Goal: Task Accomplishment & Management: Use online tool/utility

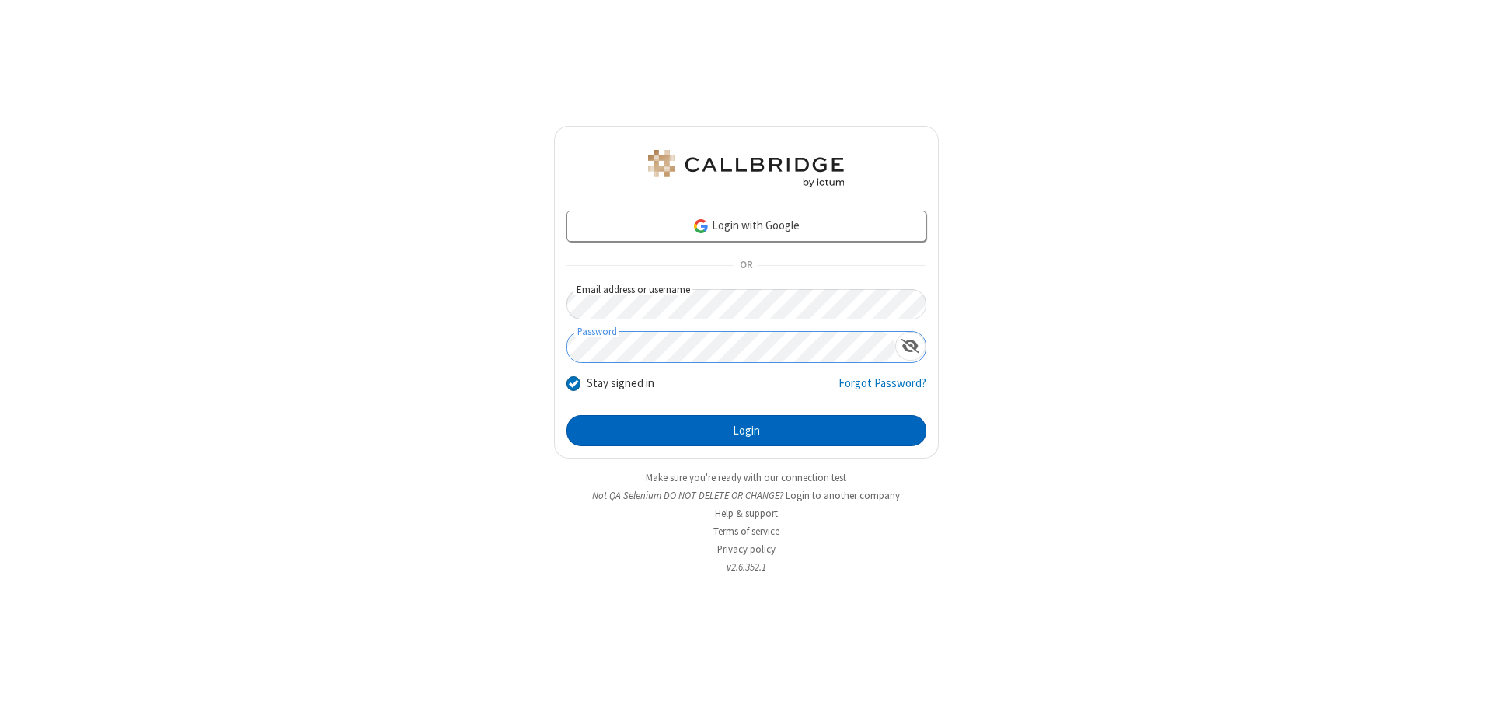
click at [746, 431] on button "Login" at bounding box center [747, 430] width 360 height 31
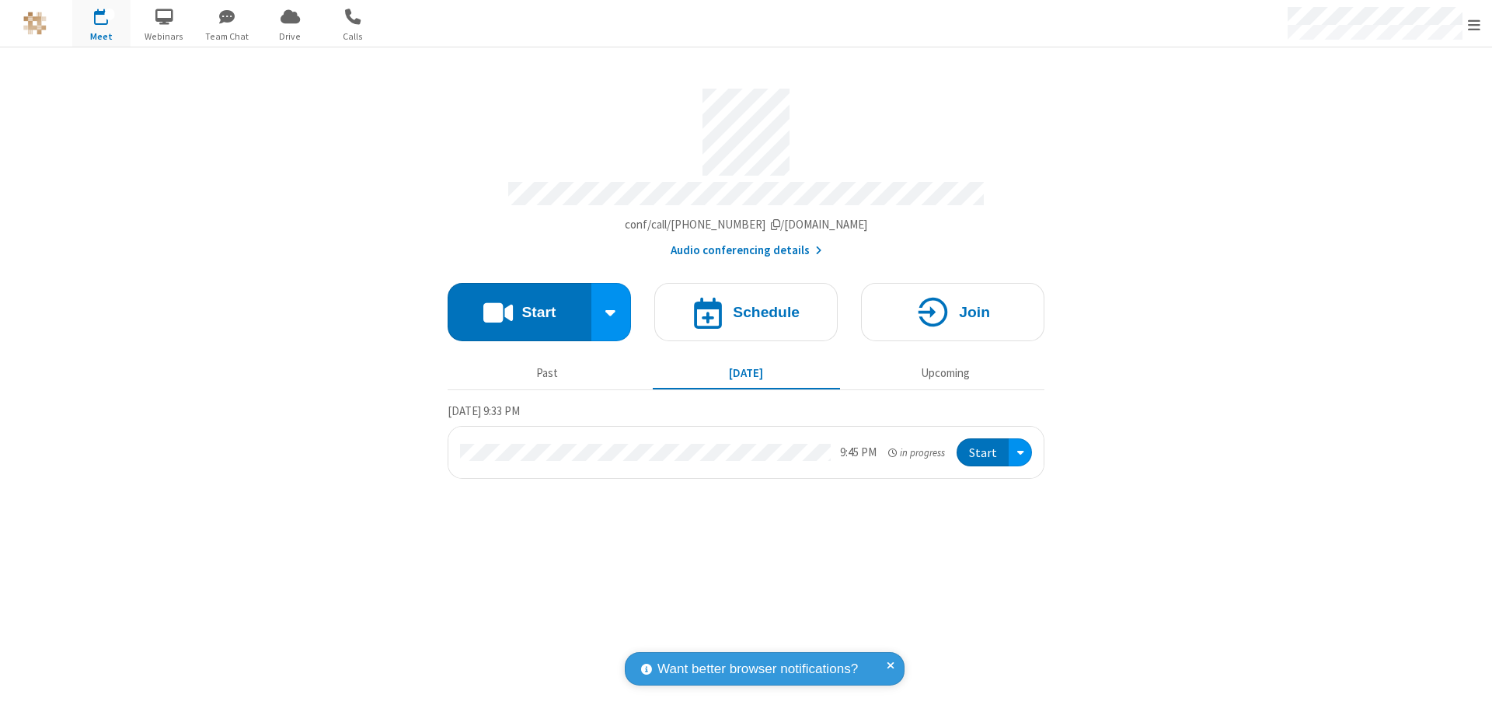
click at [519, 305] on button "Start" at bounding box center [520, 312] width 144 height 58
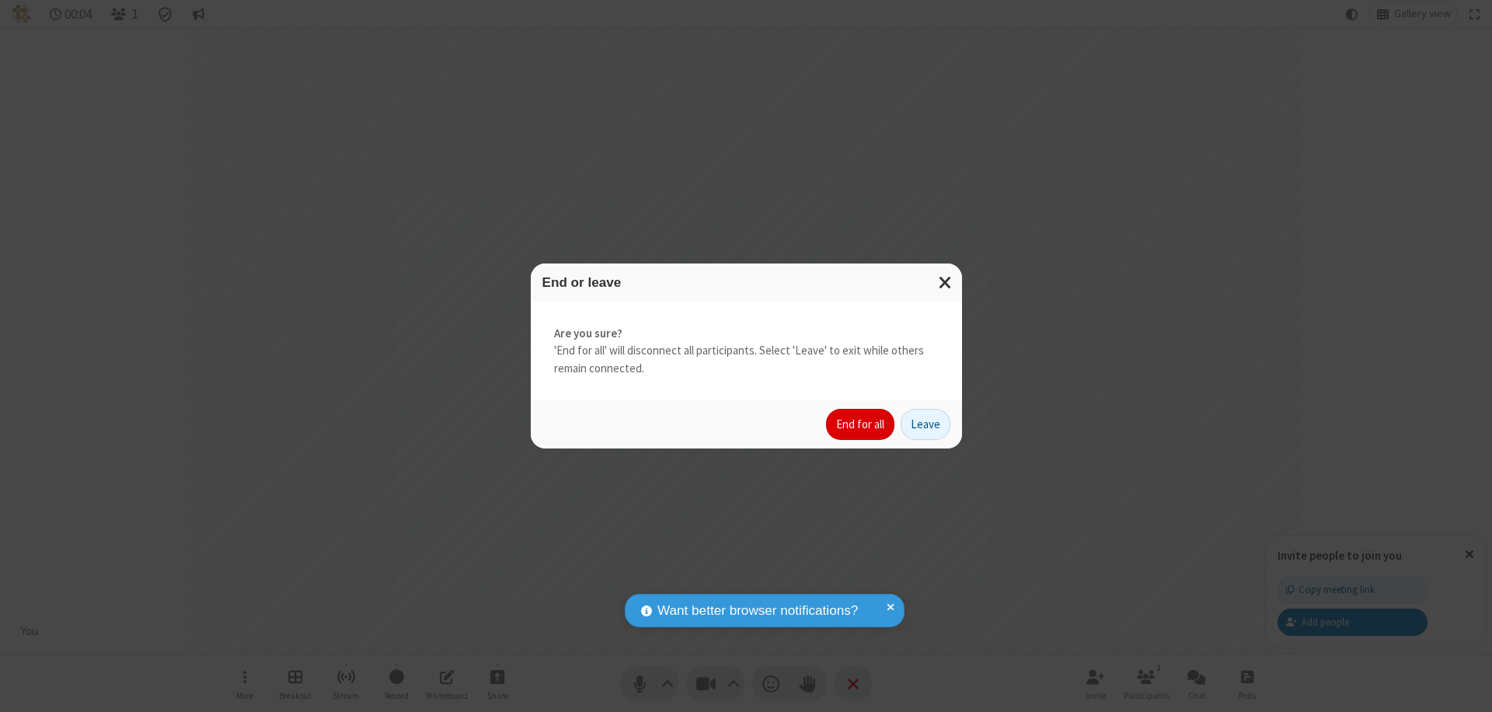
click at [861, 424] on button "End for all" at bounding box center [860, 424] width 68 height 31
